Goal: Complete application form: Complete application form

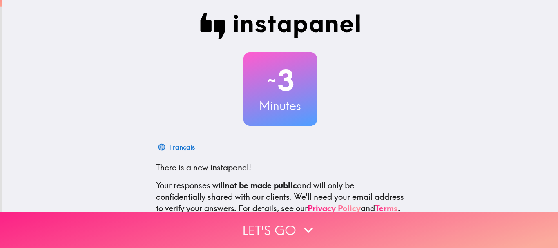
click at [282, 217] on button "Let's go" at bounding box center [279, 230] width 558 height 36
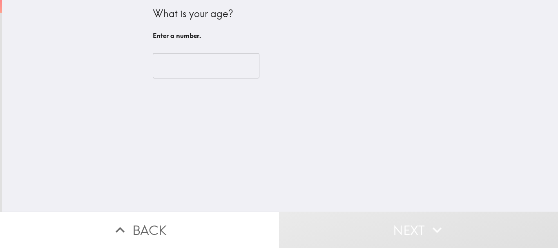
click at [177, 72] on input "number" at bounding box center [206, 65] width 107 height 25
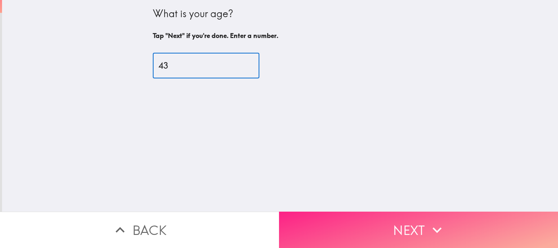
type input "43"
click at [350, 225] on button "Next" at bounding box center [418, 230] width 279 height 36
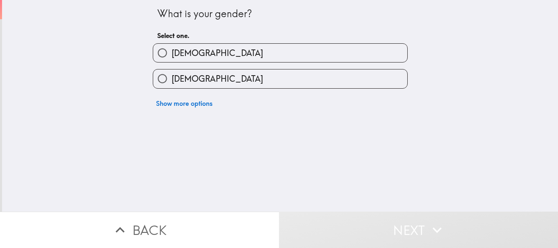
click at [195, 48] on label "[DEMOGRAPHIC_DATA]" at bounding box center [280, 53] width 254 height 18
click at [172, 48] on input "[DEMOGRAPHIC_DATA]" at bounding box center [162, 53] width 18 height 18
radio input "true"
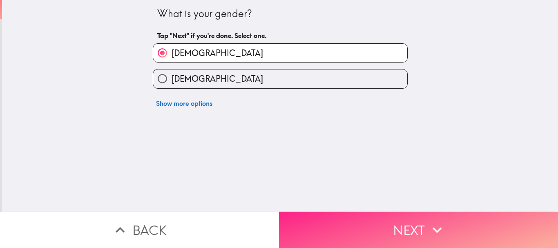
click at [326, 212] on button "Next" at bounding box center [418, 230] width 279 height 36
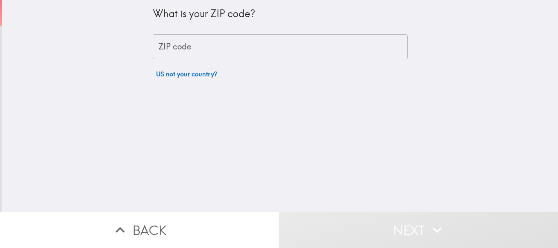
click at [195, 46] on input "ZIP code" at bounding box center [280, 46] width 255 height 25
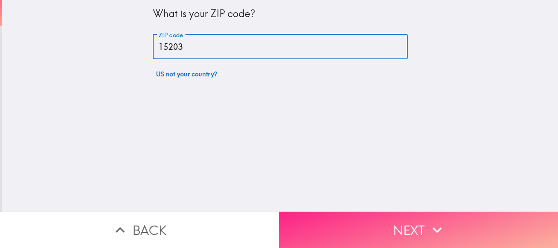
type input "15203"
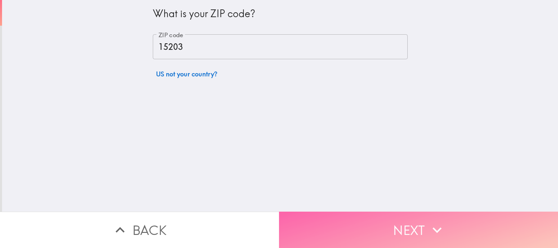
click at [325, 232] on button "Next" at bounding box center [418, 230] width 279 height 36
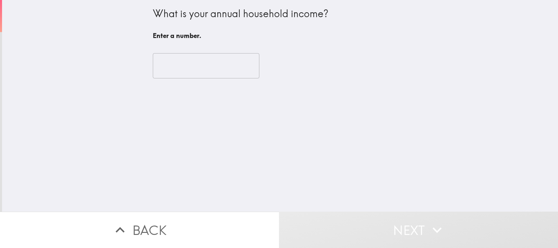
click at [185, 68] on input "number" at bounding box center [206, 65] width 107 height 25
type input "1"
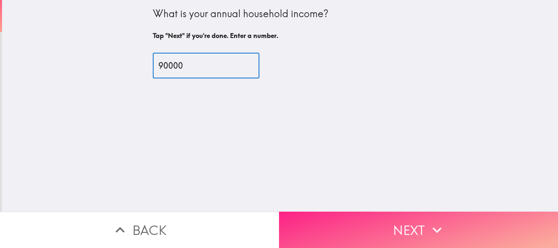
type input "90000"
click at [315, 227] on button "Next" at bounding box center [418, 230] width 279 height 36
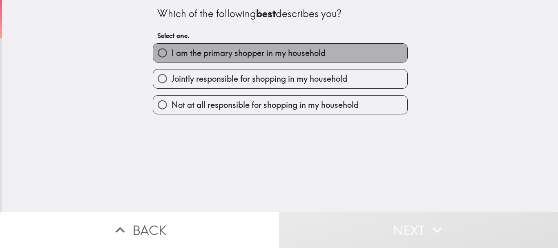
click at [193, 48] on span "I am the primary shopper in my household" at bounding box center [249, 52] width 154 height 11
click at [172, 48] on input "I am the primary shopper in my household" at bounding box center [162, 53] width 18 height 18
radio input "true"
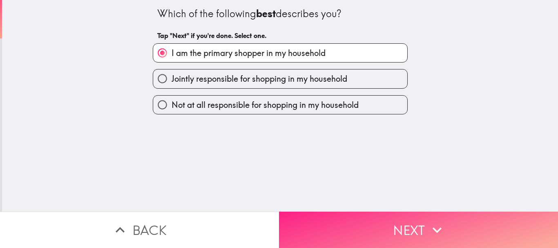
click at [339, 218] on button "Next" at bounding box center [418, 230] width 279 height 36
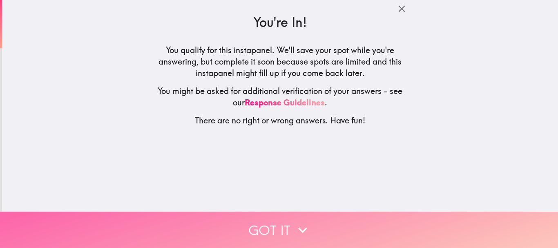
click at [287, 223] on button "Got it" at bounding box center [279, 230] width 558 height 36
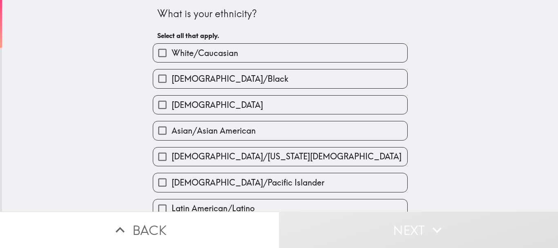
click at [196, 52] on span "White/Caucasian" at bounding box center [205, 52] width 67 height 11
click at [172, 52] on input "White/Caucasian" at bounding box center [162, 53] width 18 height 18
checkbox input "true"
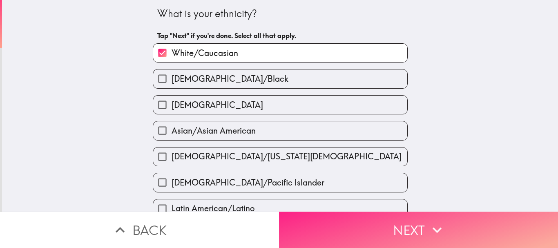
click at [279, 212] on button "Next" at bounding box center [418, 230] width 279 height 36
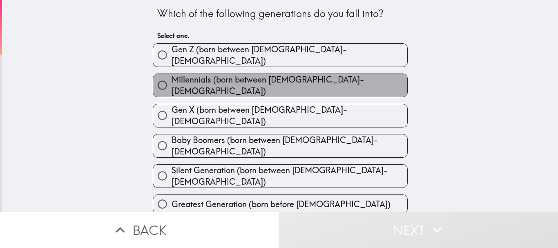
click at [205, 74] on label "Millennials (born between [DEMOGRAPHIC_DATA]-[DEMOGRAPHIC_DATA])" at bounding box center [280, 85] width 254 height 23
click at [172, 76] on input "Millennials (born between [DEMOGRAPHIC_DATA]-[DEMOGRAPHIC_DATA])" at bounding box center [162, 85] width 18 height 18
radio input "true"
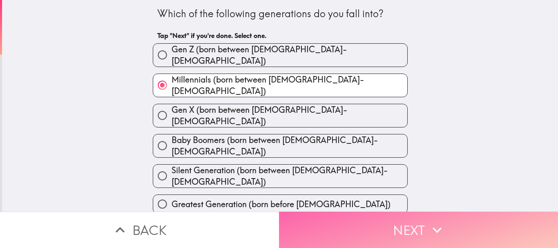
click at [336, 215] on button "Next" at bounding box center [418, 230] width 279 height 36
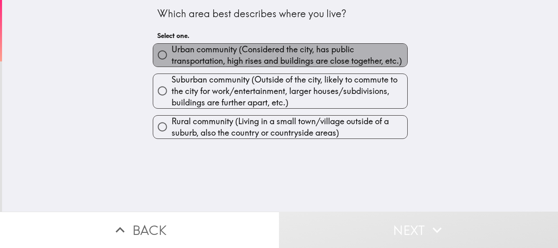
click at [230, 55] on span "Urban community (Considered the city, has public transportation, high rises and…" at bounding box center [290, 55] width 236 height 23
click at [172, 55] on input "Urban community (Considered the city, has public transportation, high rises and…" at bounding box center [162, 55] width 18 height 18
radio input "true"
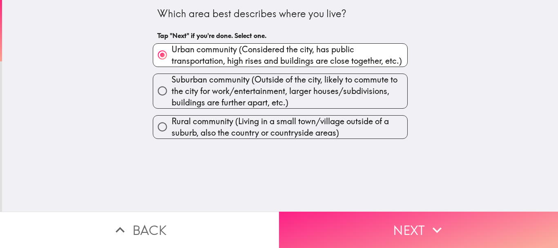
click at [343, 214] on button "Next" at bounding box center [418, 230] width 279 height 36
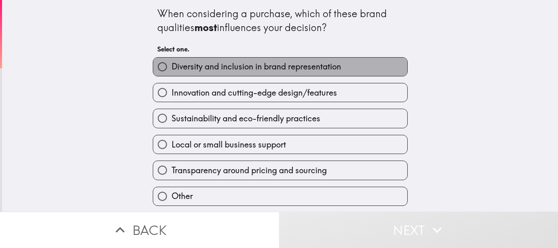
click at [213, 71] on span "Diversity and inclusion in brand representation" at bounding box center [256, 66] width 169 height 11
click at [172, 71] on input "Diversity and inclusion in brand representation" at bounding box center [162, 67] width 18 height 18
radio input "true"
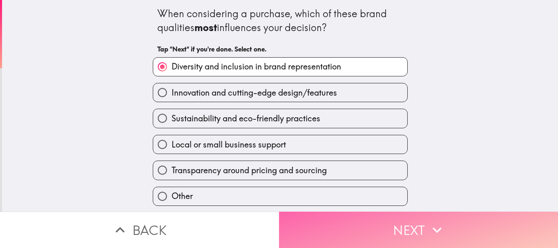
click at [338, 229] on button "Next" at bounding box center [418, 230] width 279 height 36
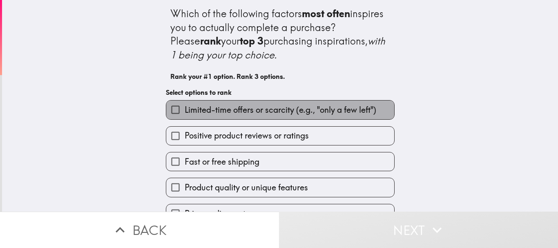
click at [223, 111] on span "Limited-time offers or scarcity (e.g., "only a few left")" at bounding box center [281, 109] width 192 height 11
click at [185, 111] on input "Limited-time offers or scarcity (e.g., "only a few left")" at bounding box center [175, 109] width 18 height 18
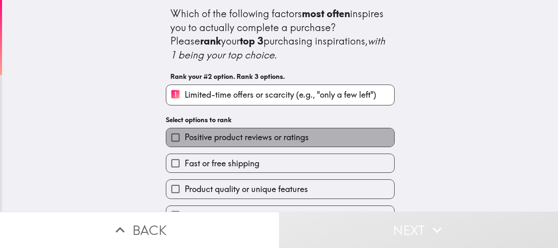
click at [257, 138] on span "Positive product reviews or ratings" at bounding box center [247, 136] width 124 height 11
click at [185, 138] on input "Positive product reviews or ratings" at bounding box center [175, 137] width 18 height 18
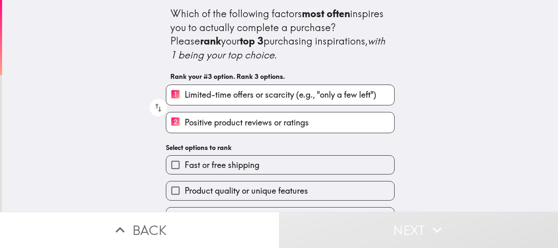
scroll to position [77, 0]
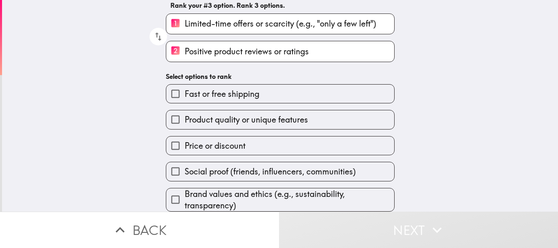
click at [216, 114] on span "Product quality or unique features" at bounding box center [246, 119] width 123 height 11
click at [185, 112] on input "Product quality or unique features" at bounding box center [175, 119] width 18 height 18
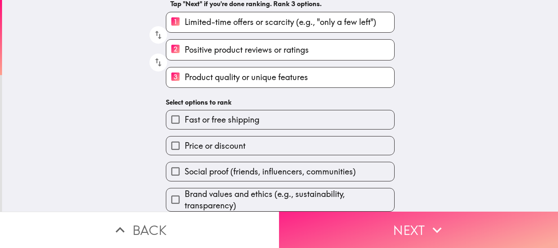
click at [337, 212] on button "Next" at bounding box center [418, 230] width 279 height 36
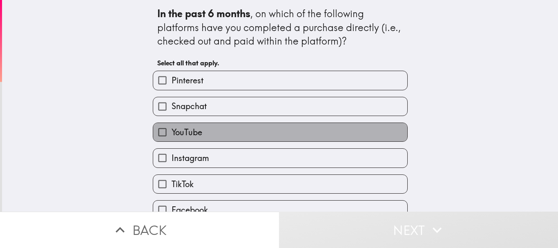
click at [200, 134] on label "YouTube" at bounding box center [280, 132] width 254 height 18
click at [172, 134] on input "YouTube" at bounding box center [162, 132] width 18 height 18
checkbox input "true"
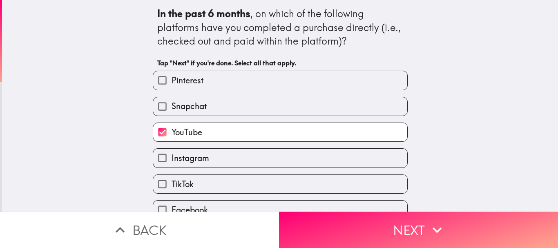
click at [204, 157] on label "Instagram" at bounding box center [280, 158] width 254 height 18
click at [172, 157] on input "Instagram" at bounding box center [162, 158] width 18 height 18
checkbox input "true"
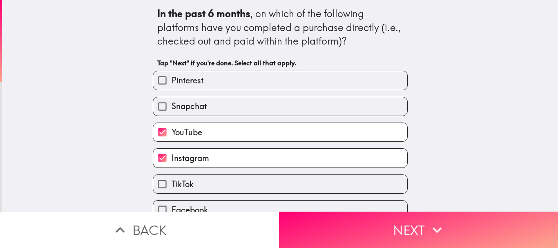
scroll to position [40, 0]
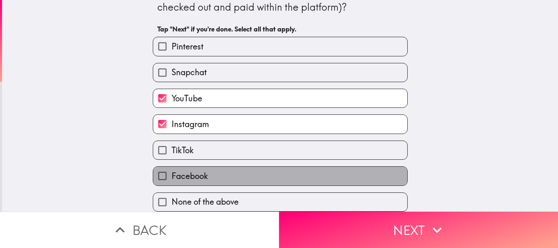
click at [203, 172] on label "Facebook" at bounding box center [280, 176] width 254 height 18
click at [172, 172] on input "Facebook" at bounding box center [162, 176] width 18 height 18
checkbox input "true"
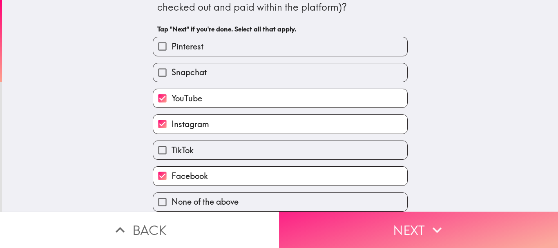
click at [315, 222] on button "Next" at bounding box center [418, 230] width 279 height 36
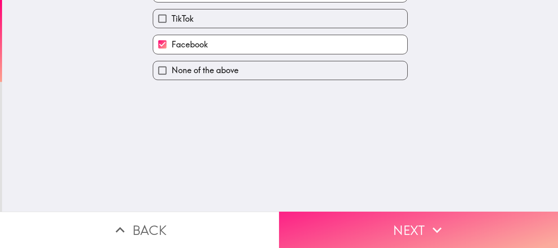
scroll to position [0, 0]
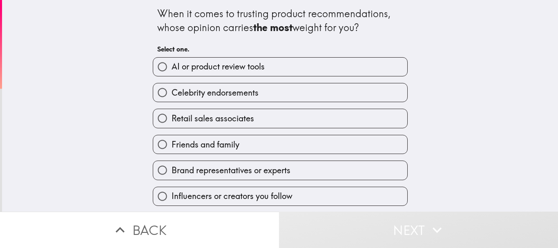
click at [190, 68] on span "AI or product review tools" at bounding box center [218, 66] width 93 height 11
click at [172, 68] on input "AI or product review tools" at bounding box center [162, 67] width 18 height 18
radio input "true"
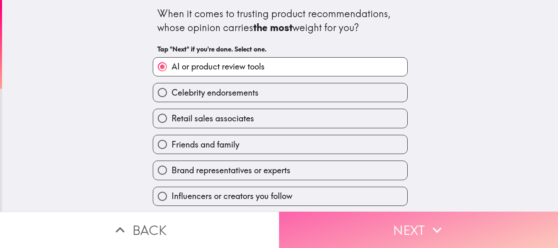
click at [324, 212] on button "Next" at bounding box center [418, 230] width 279 height 36
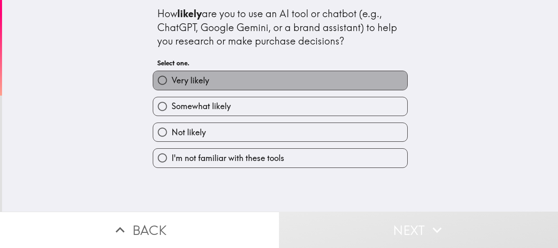
click at [196, 79] on span "Very likely" at bounding box center [191, 80] width 38 height 11
click at [172, 79] on input "Very likely" at bounding box center [162, 80] width 18 height 18
radio input "true"
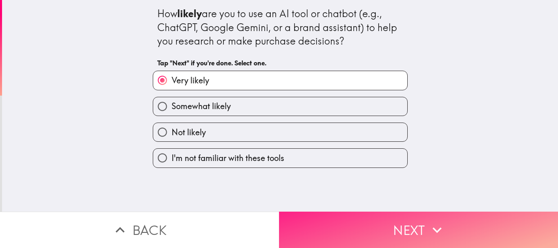
click at [317, 212] on button "Next" at bounding box center [418, 230] width 279 height 36
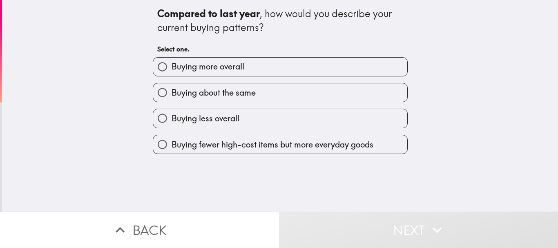
click at [194, 65] on span "Buying more overall" at bounding box center [208, 66] width 73 height 11
click at [172, 65] on input "Buying more overall" at bounding box center [162, 67] width 18 height 18
radio input "true"
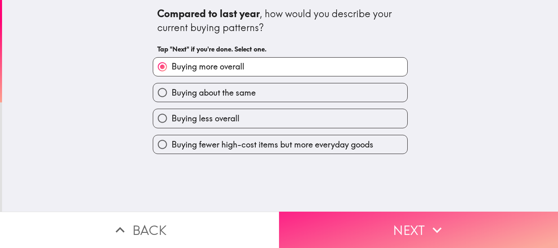
click at [312, 223] on button "Next" at bounding box center [418, 230] width 279 height 36
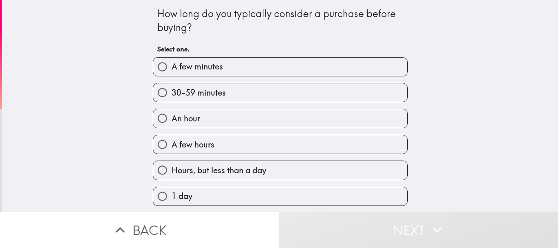
click at [188, 91] on span "30-59 minutes" at bounding box center [199, 92] width 54 height 11
click at [172, 91] on input "30-59 minutes" at bounding box center [162, 92] width 18 height 18
radio input "true"
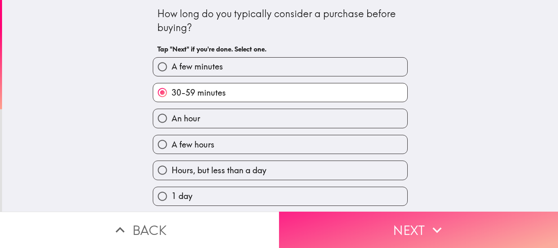
click at [291, 220] on button "Next" at bounding box center [418, 230] width 279 height 36
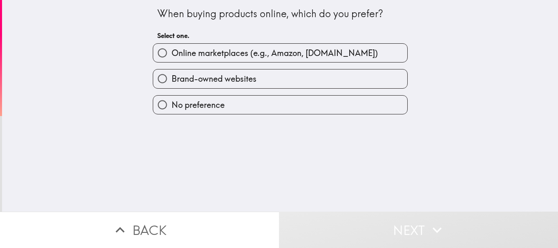
click at [180, 46] on label "Online marketplaces (e.g., Amazon, [DOMAIN_NAME])" at bounding box center [280, 53] width 254 height 18
click at [172, 46] on input "Online marketplaces (e.g., Amazon, [DOMAIN_NAME])" at bounding box center [162, 53] width 18 height 18
radio input "true"
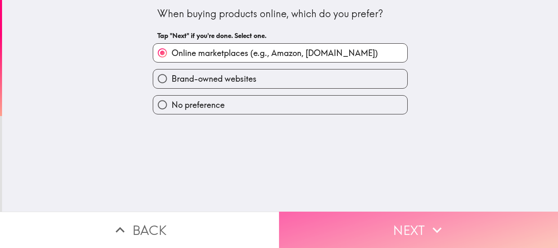
click at [310, 212] on button "Next" at bounding box center [418, 230] width 279 height 36
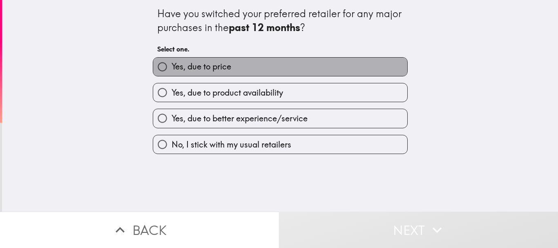
click at [189, 65] on span "Yes, due to price" at bounding box center [202, 66] width 60 height 11
click at [172, 65] on input "Yes, due to price" at bounding box center [162, 67] width 18 height 18
radio input "true"
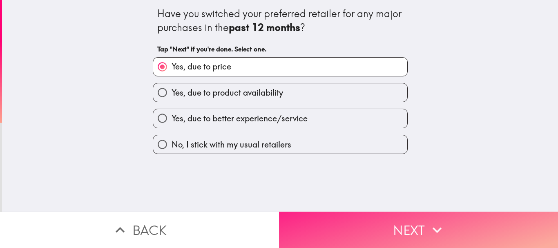
click at [301, 219] on button "Next" at bounding box center [418, 230] width 279 height 36
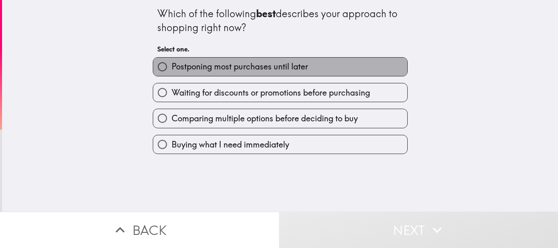
click at [197, 66] on span "Postponing most purchases until later" at bounding box center [240, 66] width 136 height 11
click at [172, 66] on input "Postponing most purchases until later" at bounding box center [162, 67] width 18 height 18
radio input "true"
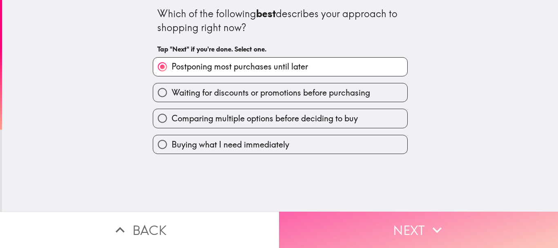
click at [322, 216] on button "Next" at bounding box center [418, 230] width 279 height 36
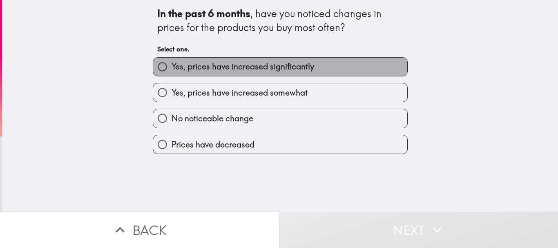
click at [195, 62] on span "Yes, prices have increased significantly" at bounding box center [243, 66] width 143 height 11
click at [172, 62] on input "Yes, prices have increased significantly" at bounding box center [162, 67] width 18 height 18
radio input "true"
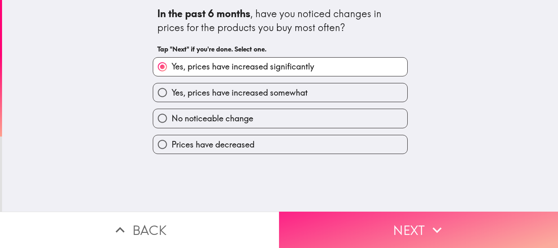
click at [332, 220] on button "Next" at bounding box center [418, 230] width 279 height 36
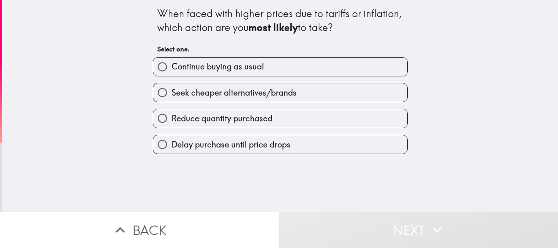
drag, startPoint x: 214, startPoint y: 65, endPoint x: 213, endPoint y: 78, distance: 13.5
click at [212, 69] on span "Continue buying as usual" at bounding box center [218, 66] width 92 height 11
click at [172, 69] on input "Continue buying as usual" at bounding box center [162, 67] width 18 height 18
radio input "true"
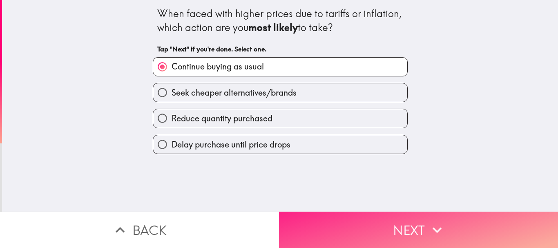
click at [320, 218] on button "Next" at bounding box center [418, 230] width 279 height 36
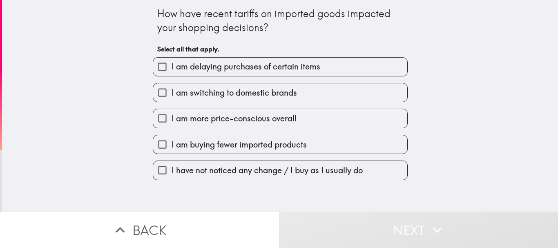
click at [203, 71] on span "I am delaying purchases of certain items" at bounding box center [246, 66] width 149 height 11
click at [172, 71] on input "I am delaying purchases of certain items" at bounding box center [162, 67] width 18 height 18
checkbox input "true"
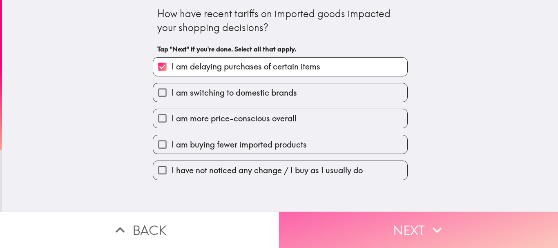
click at [317, 218] on button "Next" at bounding box center [418, 230] width 279 height 36
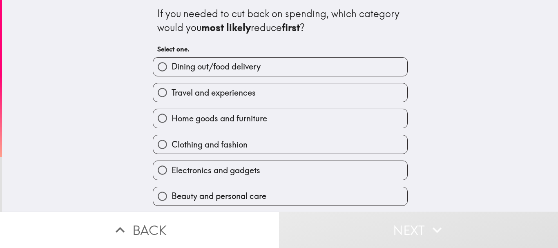
click at [196, 65] on span "Dining out/food delivery" at bounding box center [216, 66] width 89 height 11
click at [172, 65] on input "Dining out/food delivery" at bounding box center [162, 67] width 18 height 18
radio input "true"
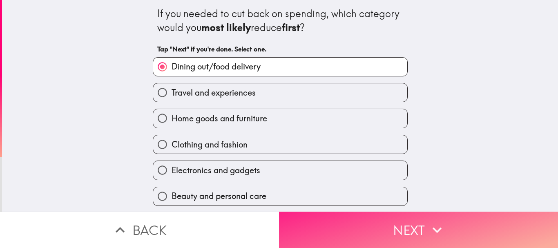
click at [324, 226] on button "Next" at bounding box center [418, 230] width 279 height 36
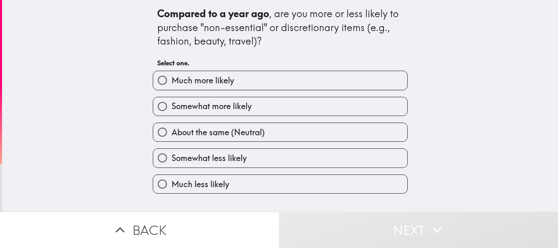
click at [194, 79] on span "Much more likely" at bounding box center [203, 80] width 62 height 11
click at [172, 79] on input "Much more likely" at bounding box center [162, 80] width 18 height 18
radio input "true"
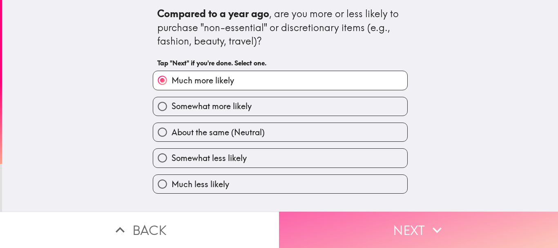
click at [302, 212] on button "Next" at bounding box center [418, 230] width 279 height 36
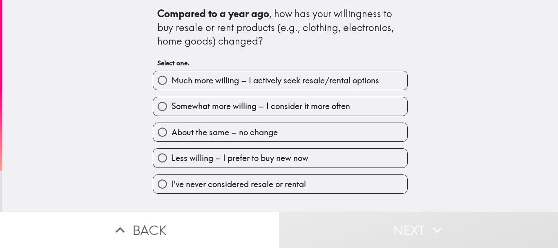
click at [172, 80] on span "Much more willing – I actively seek resale/rental options" at bounding box center [275, 80] width 207 height 11
click at [169, 80] on input "Much more willing – I actively seek resale/rental options" at bounding box center [162, 80] width 18 height 18
radio input "true"
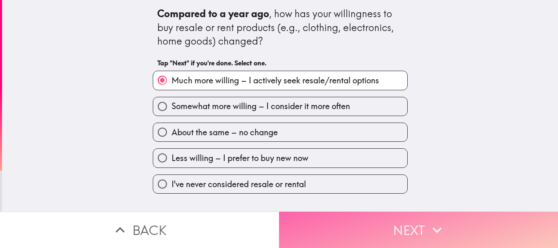
click at [312, 223] on button "Next" at bounding box center [418, 230] width 279 height 36
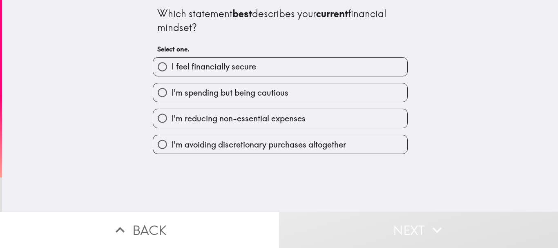
click at [184, 73] on label "I feel financially secure" at bounding box center [280, 67] width 254 height 18
click at [172, 73] on input "I feel financially secure" at bounding box center [162, 67] width 18 height 18
radio input "true"
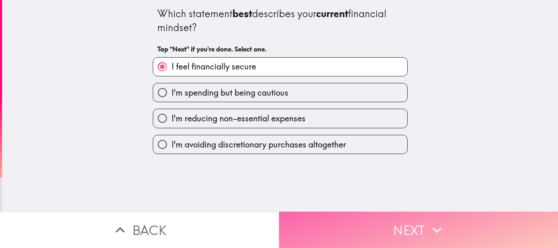
click at [330, 223] on button "Next" at bounding box center [418, 230] width 279 height 36
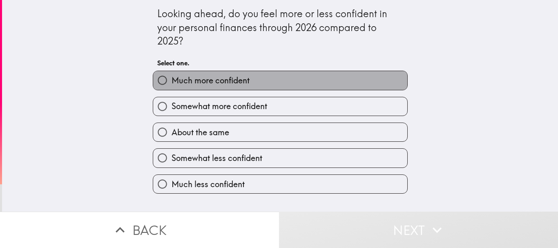
drag, startPoint x: 183, startPoint y: 82, endPoint x: 187, endPoint y: 88, distance: 7.4
click at [184, 83] on span "Much more confident" at bounding box center [211, 80] width 78 height 11
click at [172, 83] on input "Much more confident" at bounding box center [162, 80] width 18 height 18
radio input "true"
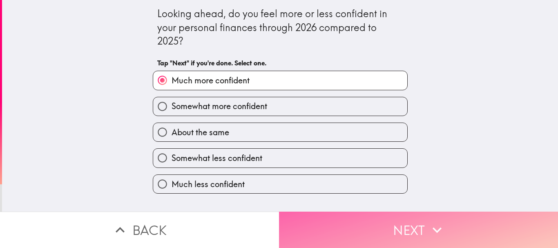
click at [342, 217] on button "Next" at bounding box center [418, 230] width 279 height 36
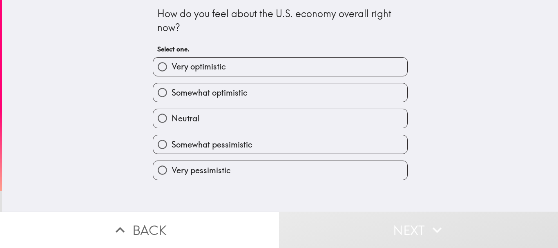
click at [179, 65] on span "Very optimistic" at bounding box center [199, 66] width 54 height 11
click at [172, 65] on input "Very optimistic" at bounding box center [162, 67] width 18 height 18
radio input "true"
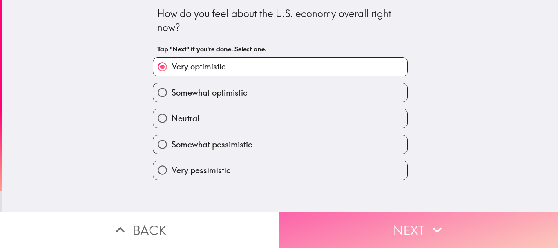
click at [321, 214] on button "Next" at bounding box center [418, 230] width 279 height 36
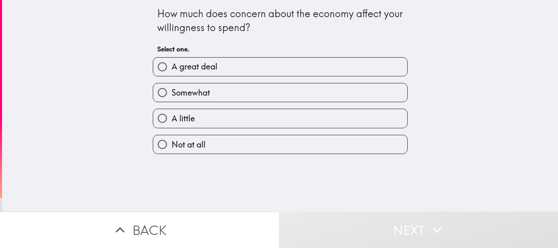
drag, startPoint x: 178, startPoint y: 89, endPoint x: 198, endPoint y: 106, distance: 25.8
click at [181, 93] on span "Somewhat" at bounding box center [191, 92] width 38 height 11
click at [172, 93] on input "Somewhat" at bounding box center [162, 92] width 18 height 18
radio input "true"
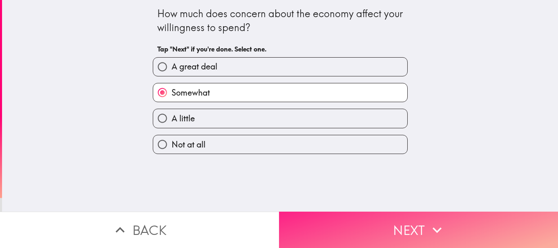
click at [343, 234] on button "Next" at bounding box center [418, 230] width 279 height 36
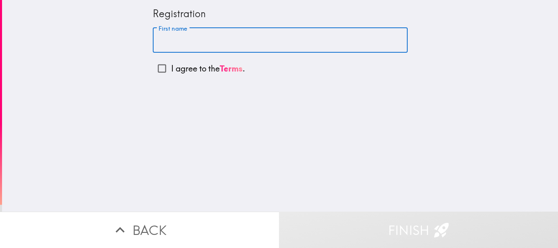
click at [171, 43] on input "First name" at bounding box center [280, 40] width 255 height 25
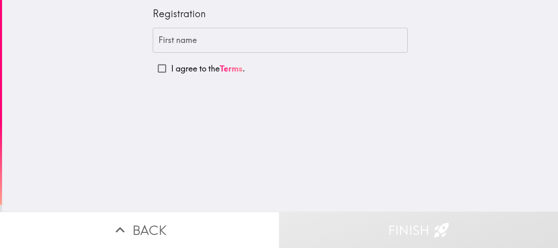
drag, startPoint x: 138, startPoint y: 10, endPoint x: 347, endPoint y: 109, distance: 231.3
click at [347, 109] on div "Registration First name First name I agree to the Terms ." at bounding box center [280, 106] width 556 height 212
drag, startPoint x: 142, startPoint y: 6, endPoint x: 218, endPoint y: 16, distance: 77.0
click at [218, 16] on div "Registration First name First name I agree to the Terms ." at bounding box center [280, 106] width 556 height 212
click at [169, 37] on input "প্রথম নাম" at bounding box center [280, 40] width 255 height 25
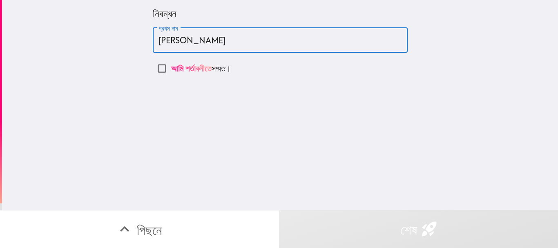
type input "[PERSON_NAME]"
click at [154, 71] on input "আমি শর্তাবলীতে সম্মত ।" at bounding box center [162, 68] width 18 height 18
checkbox input "true"
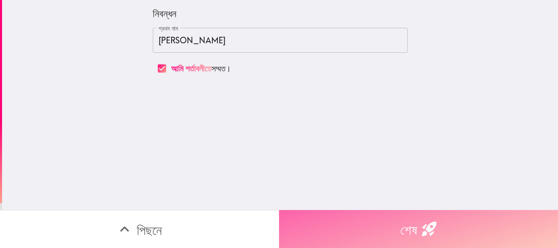
click at [383, 216] on button "শেষ" at bounding box center [418, 229] width 279 height 38
